Goal: Navigation & Orientation: Find specific page/section

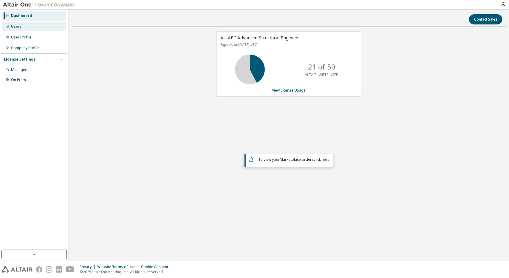
click at [17, 27] on div "Users" at bounding box center [16, 26] width 10 height 5
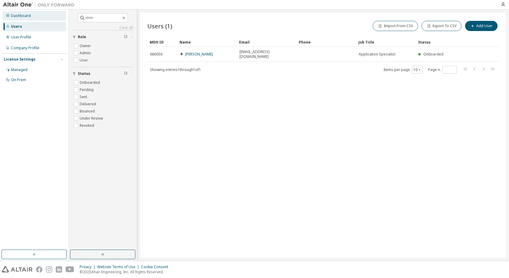
click at [20, 18] on div "Dashboard" at bounding box center [21, 15] width 20 height 5
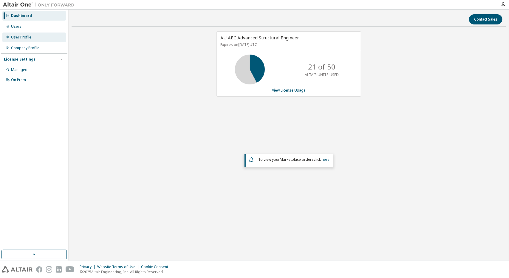
click at [15, 37] on div "User Profile" at bounding box center [21, 37] width 20 height 5
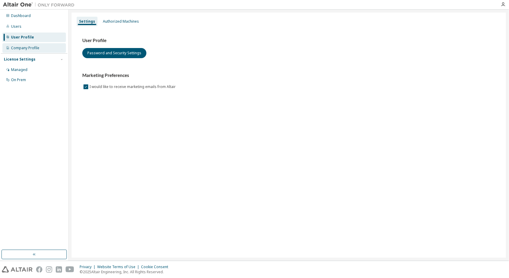
click at [15, 48] on div "Company Profile" at bounding box center [25, 48] width 28 height 5
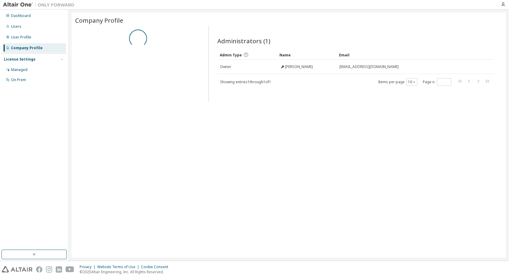
click at [15, 5] on img at bounding box center [40, 5] width 75 height 6
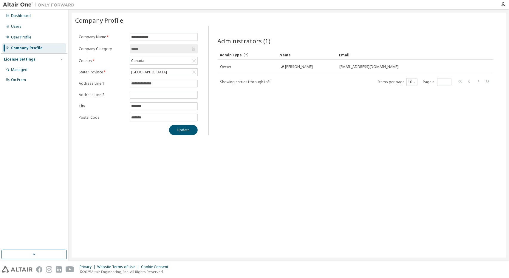
click at [15, 4] on img at bounding box center [40, 5] width 75 height 6
